Goal: Check status: Check status

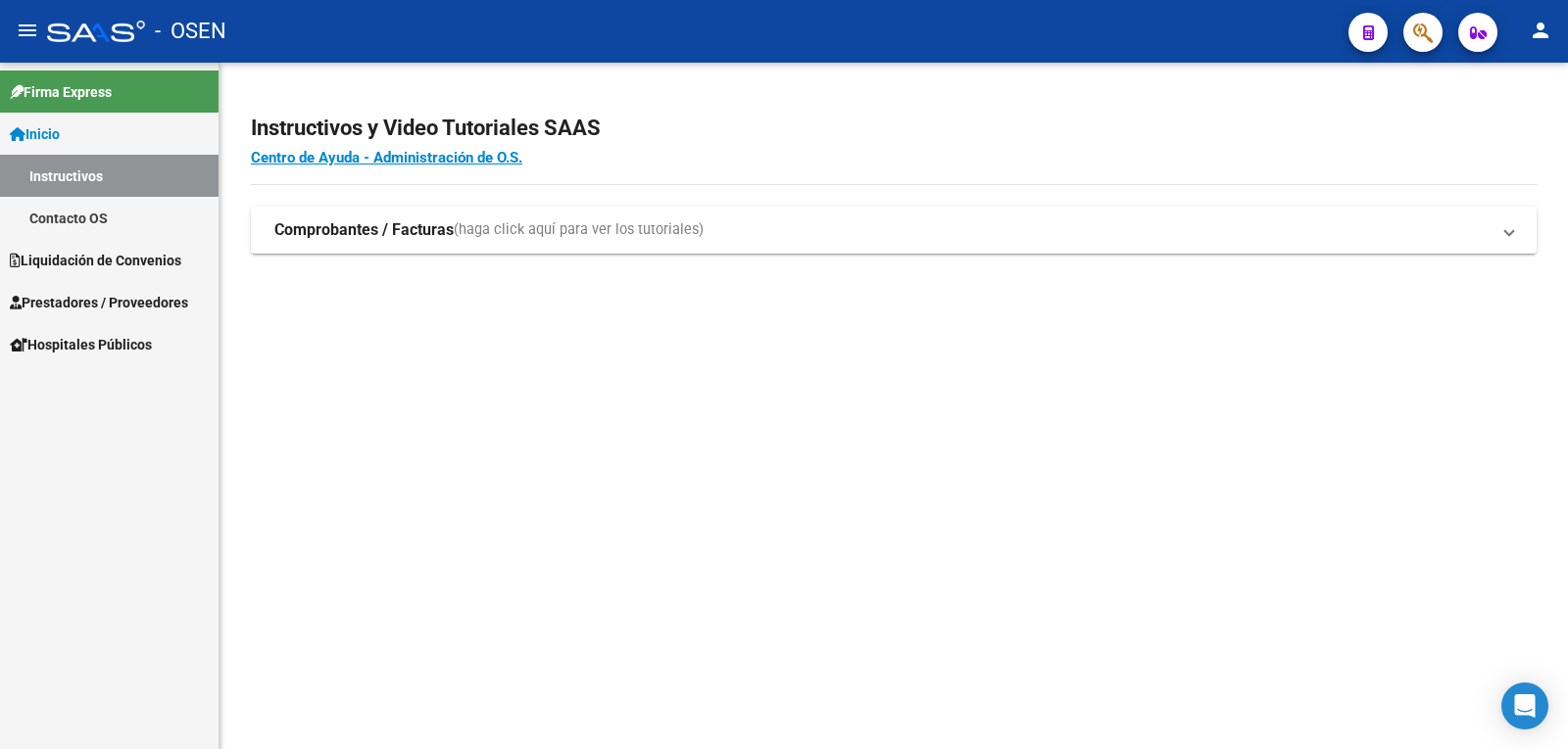
click at [122, 261] on span "Liquidación de Convenios" at bounding box center [95, 260] width 171 height 22
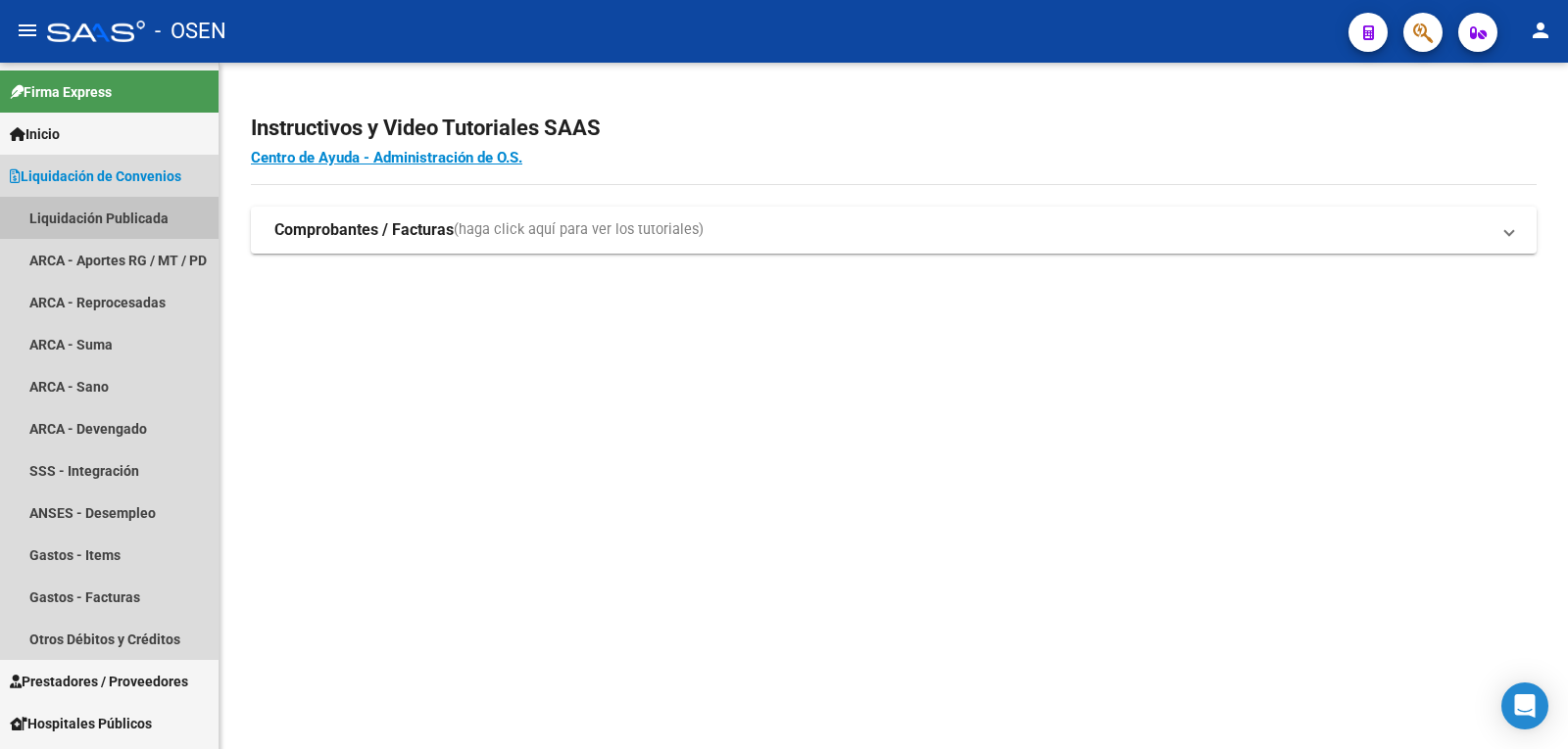
click at [114, 215] on link "Liquidación Publicada" at bounding box center [109, 218] width 219 height 43
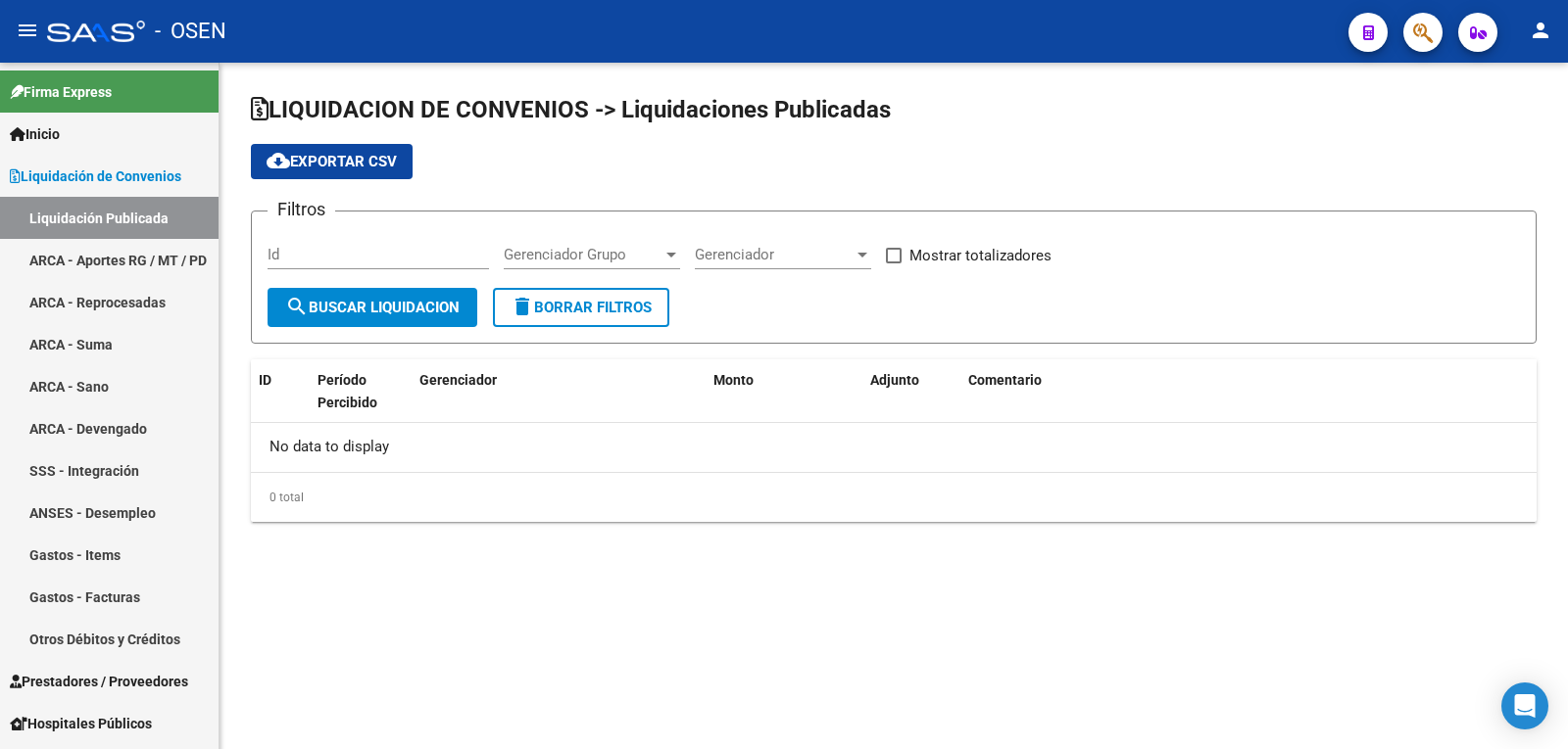
checkbox input "true"
click at [330, 299] on span "search Buscar Liquidacion" at bounding box center [372, 308] width 174 height 18
checkbox input "true"
click at [394, 308] on span "search Buscar Liquidacion" at bounding box center [372, 308] width 174 height 18
click at [338, 237] on div "202508 Período Percibido" at bounding box center [378, 248] width 222 height 43
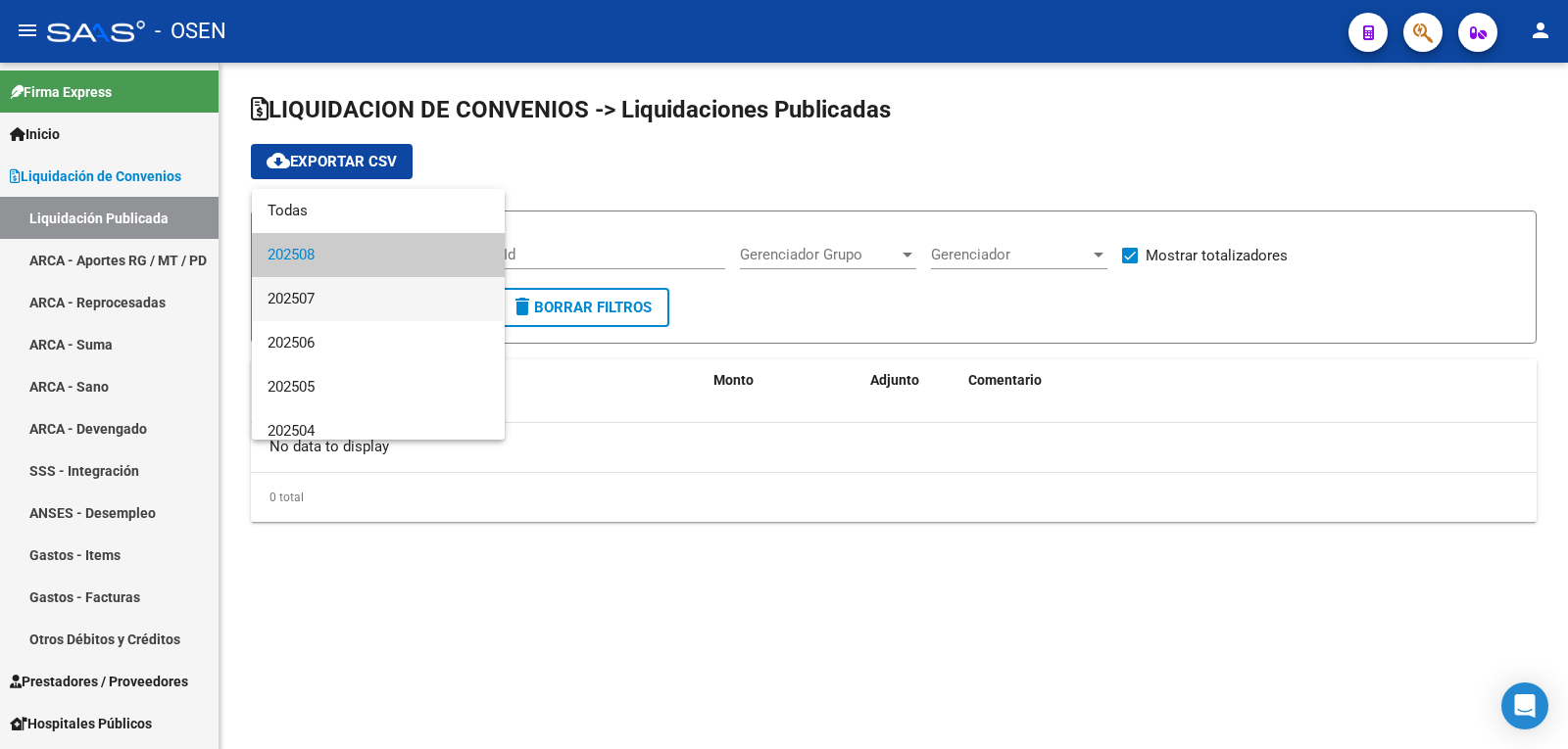
click at [343, 309] on span "202507" at bounding box center [378, 299] width 222 height 45
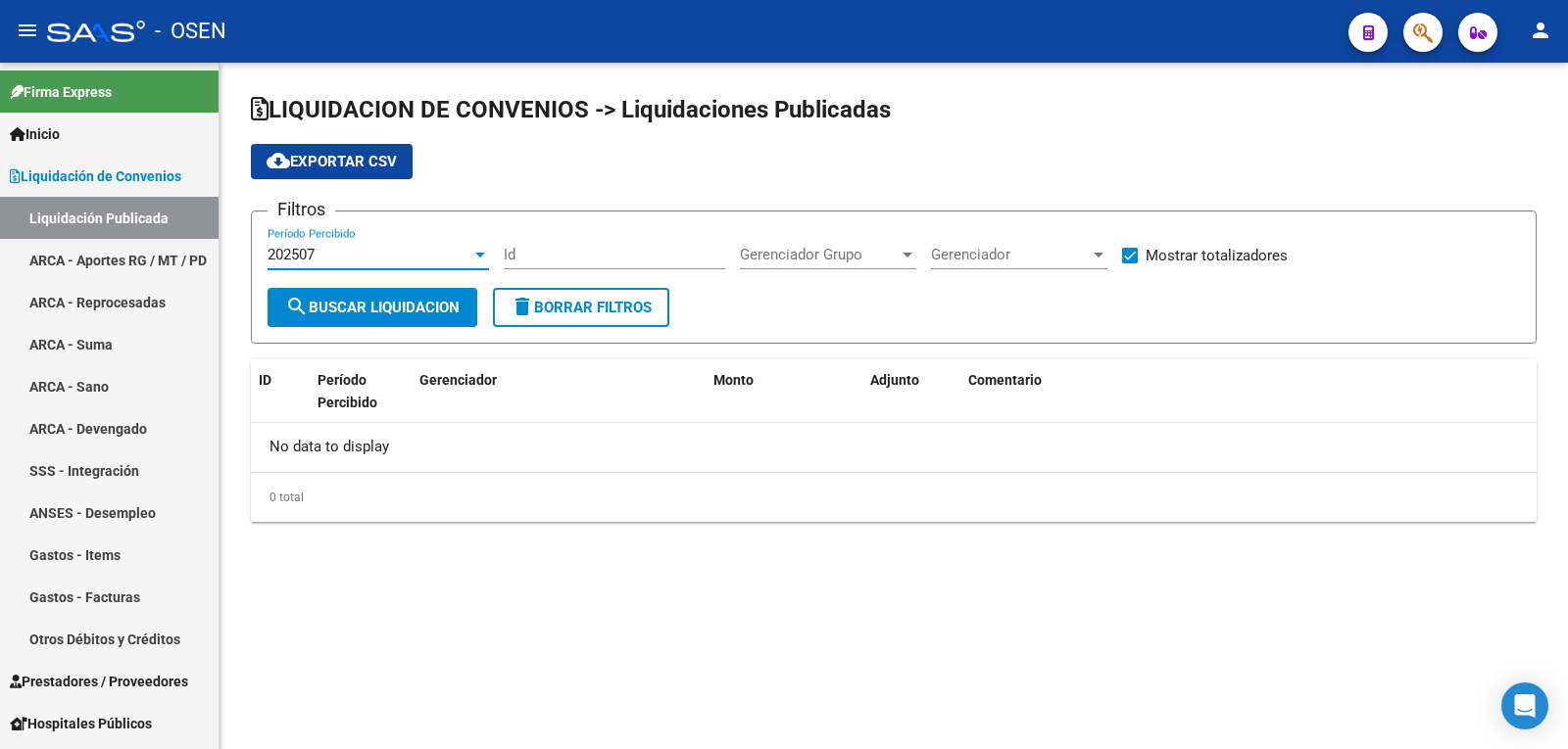
click at [343, 312] on span "search Buscar Liquidacion" at bounding box center [372, 308] width 174 height 18
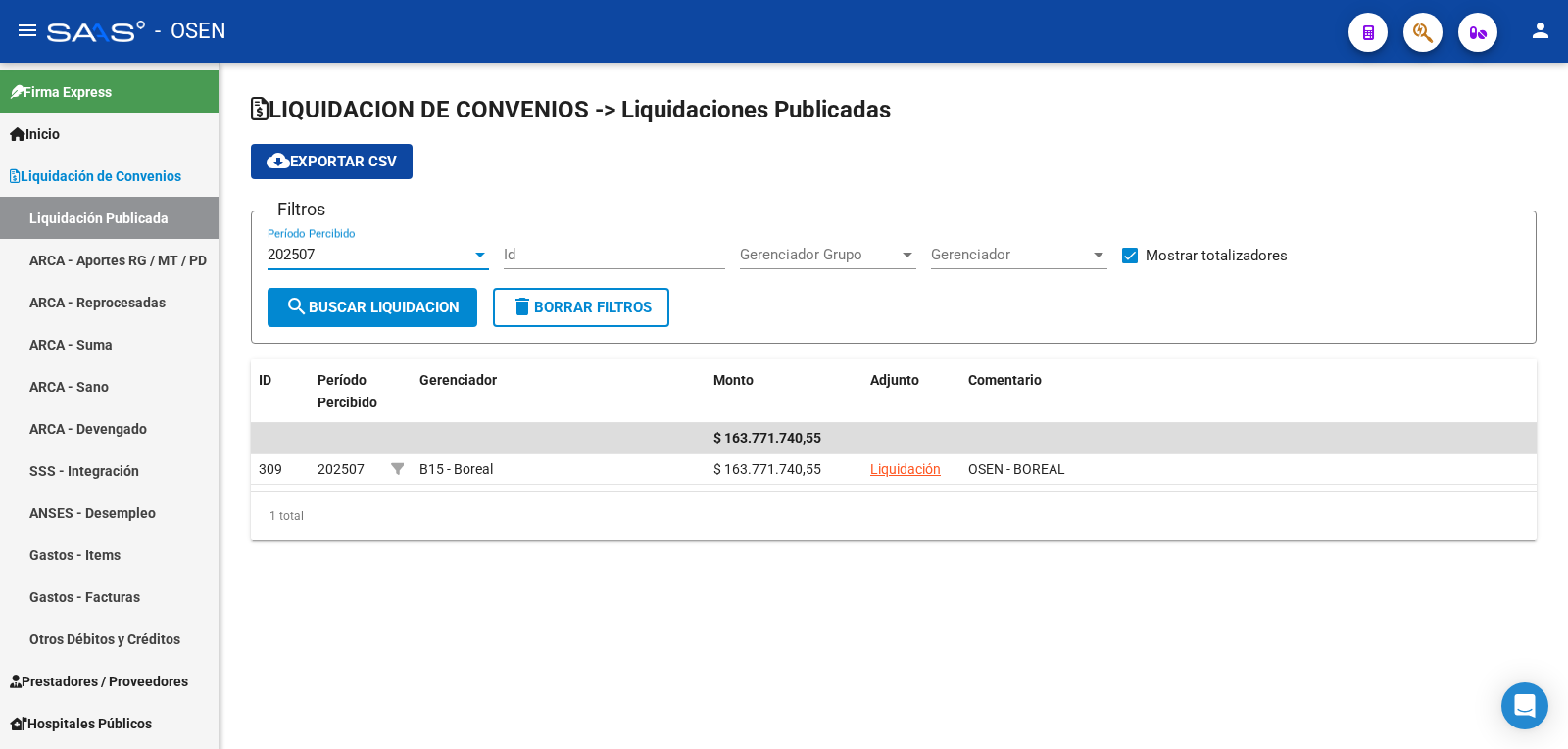
click at [343, 250] on div "202507" at bounding box center [369, 254] width 204 height 18
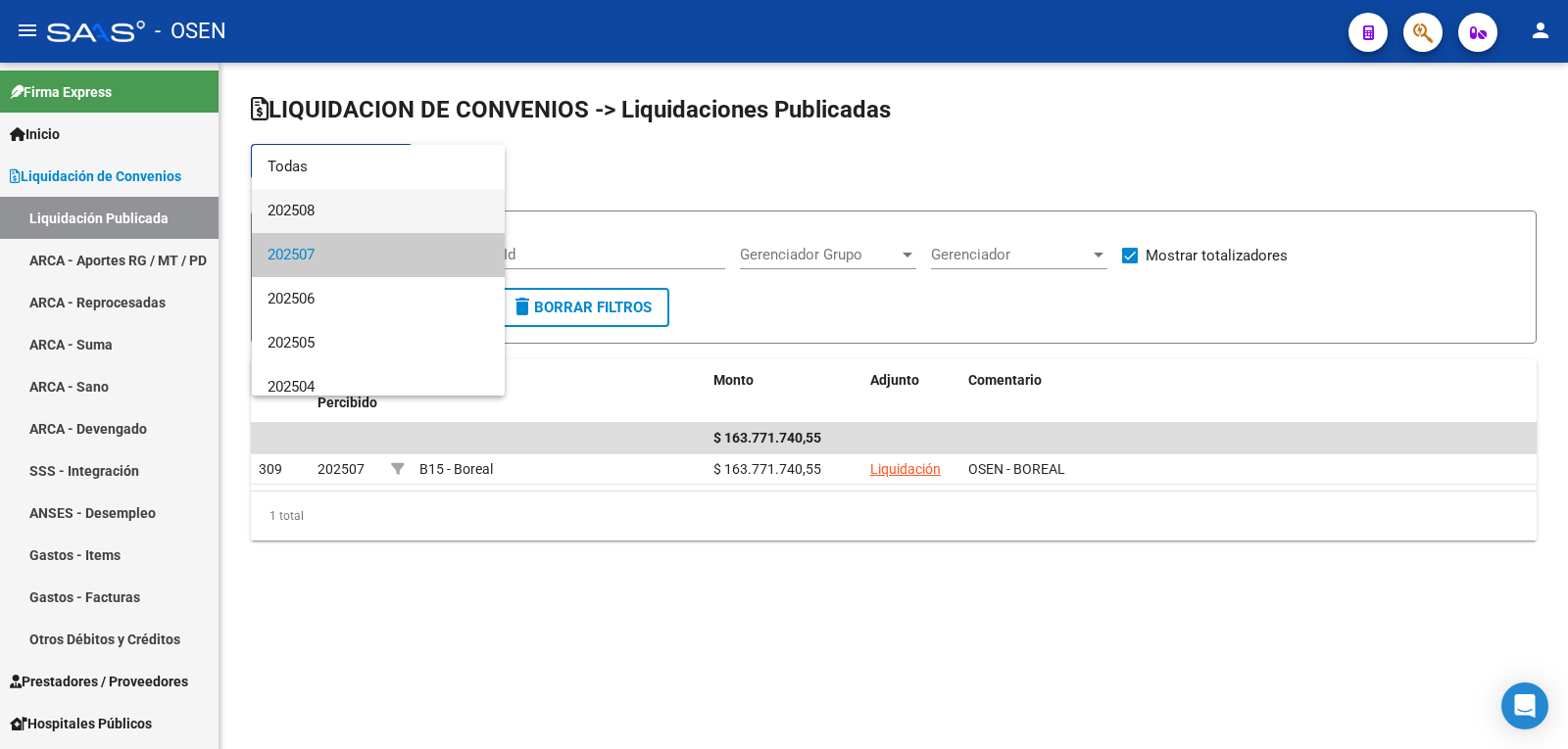
click at [345, 209] on span "202508" at bounding box center [378, 211] width 222 height 45
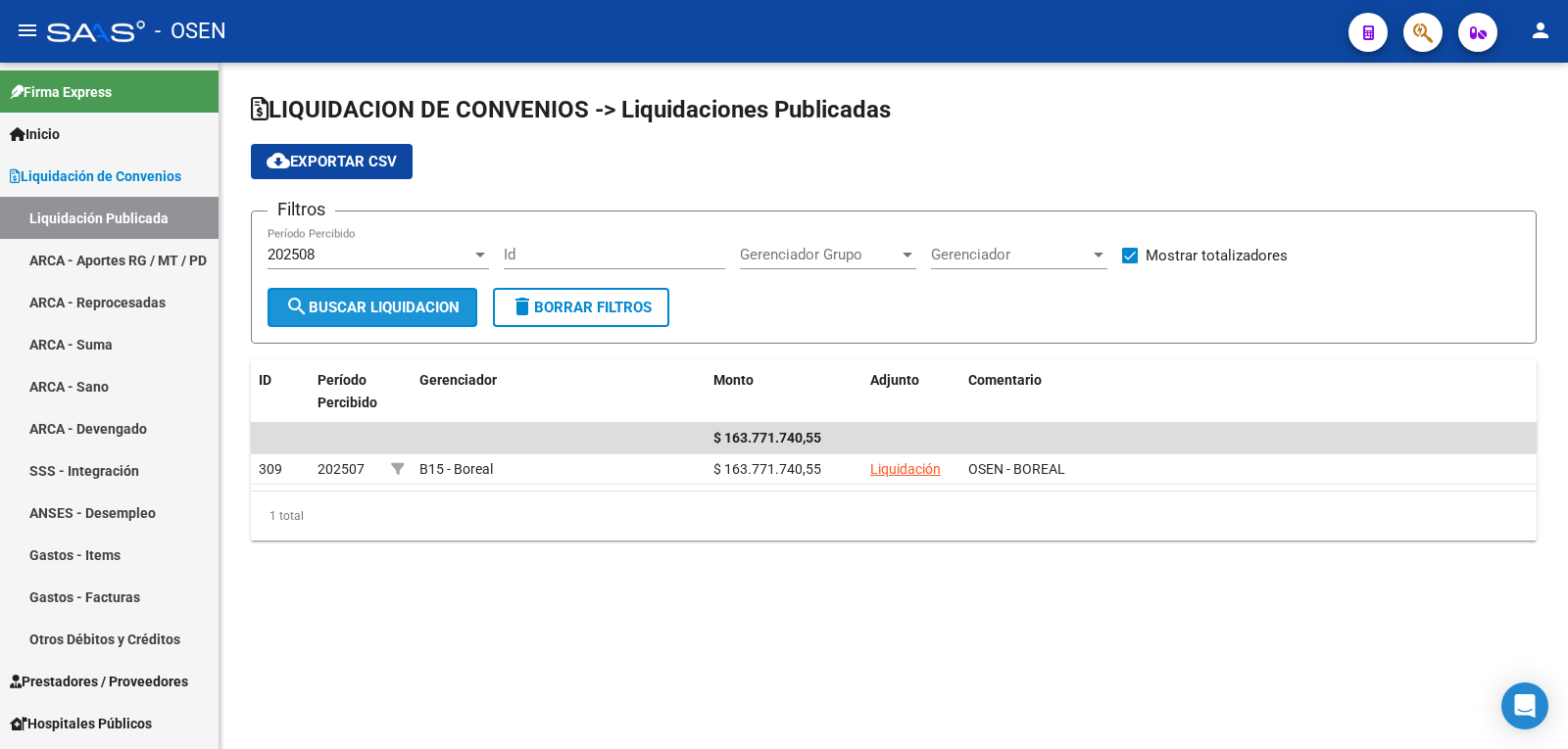
click at [358, 309] on span "search Buscar Liquidacion" at bounding box center [372, 308] width 174 height 18
